Goal: Obtain resource: Obtain resource

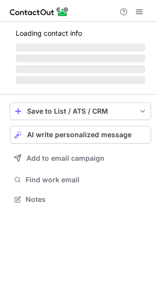
scroll to position [198, 157]
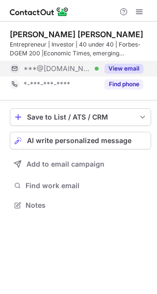
click at [130, 69] on button "View email" at bounding box center [123, 69] width 39 height 10
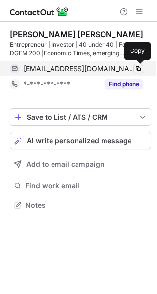
click at [139, 68] on span at bounding box center [138, 69] width 8 height 8
